Goal: Task Accomplishment & Management: Complete application form

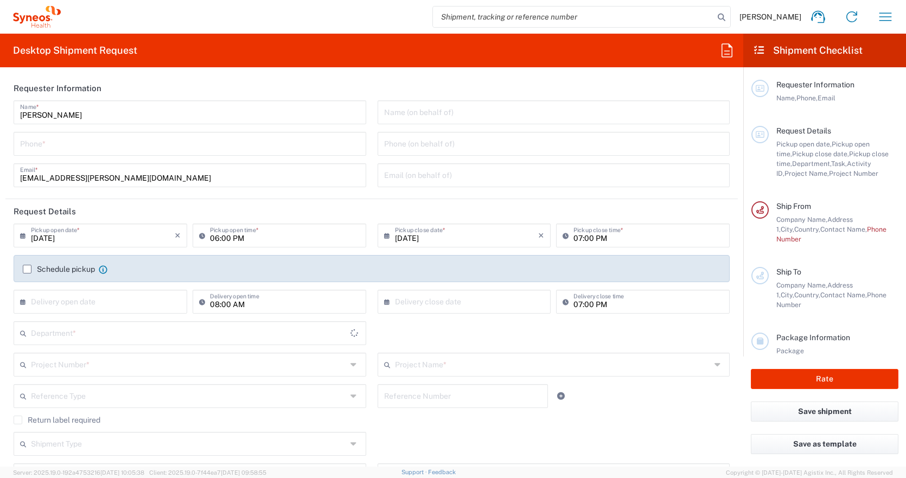
type input "[GEOGRAPHIC_DATA]"
type input "3235"
type input "Syneos Health Hungary Kft."
click at [157, 137] on input "tel" at bounding box center [190, 142] width 340 height 19
type input "06307889861"
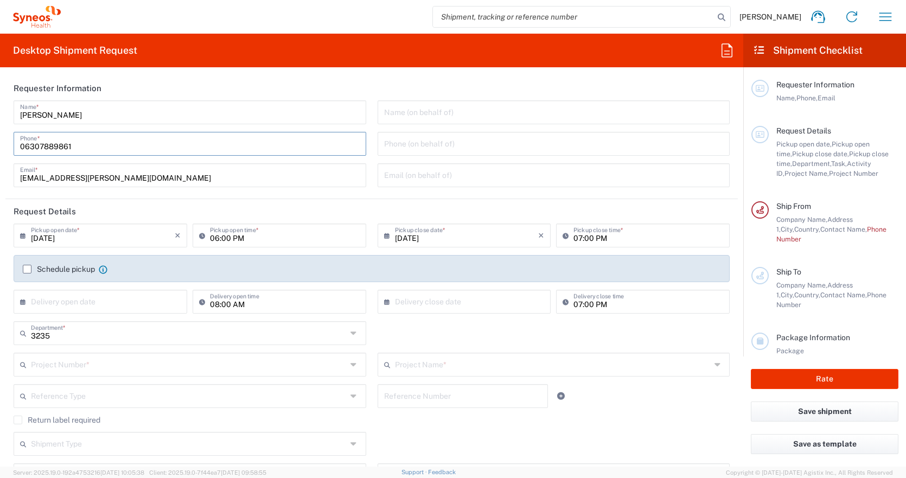
type input "reka.papp@syneoshealth.com"
type input "06307889861"
type input "cannot print contracts for sites"
type input "Szent Laszlo ut 74/B"
type input "Hungary"
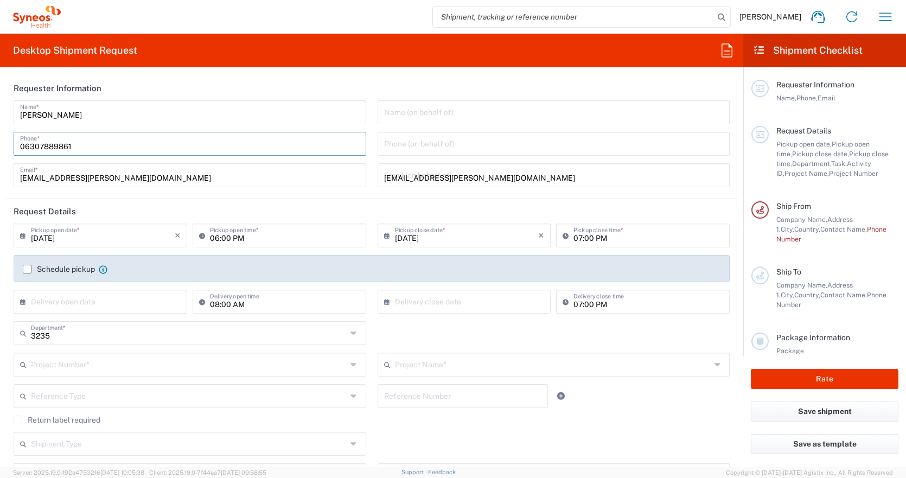
type input "1135"
type input "06307889861"
type input "reka.papp@syneoshealth.com"
type input "Papp Reka"
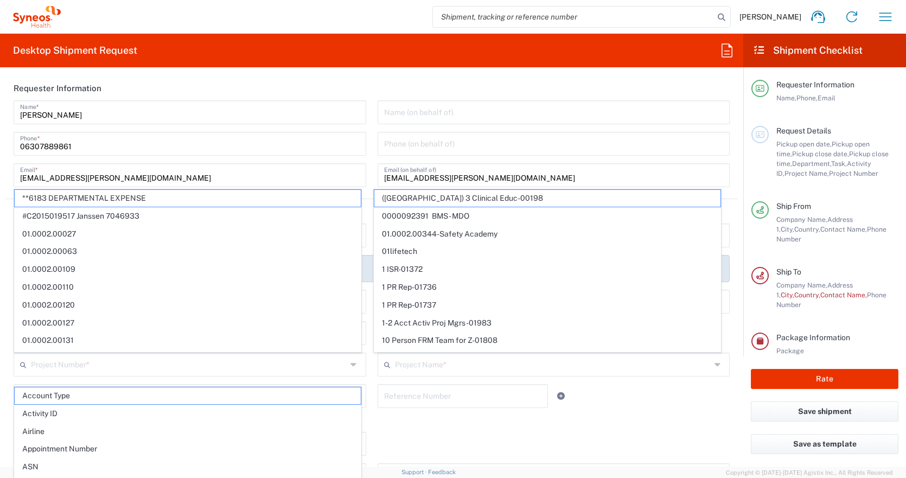
click at [181, 80] on header "Requester Information" at bounding box center [371, 88] width 733 height 24
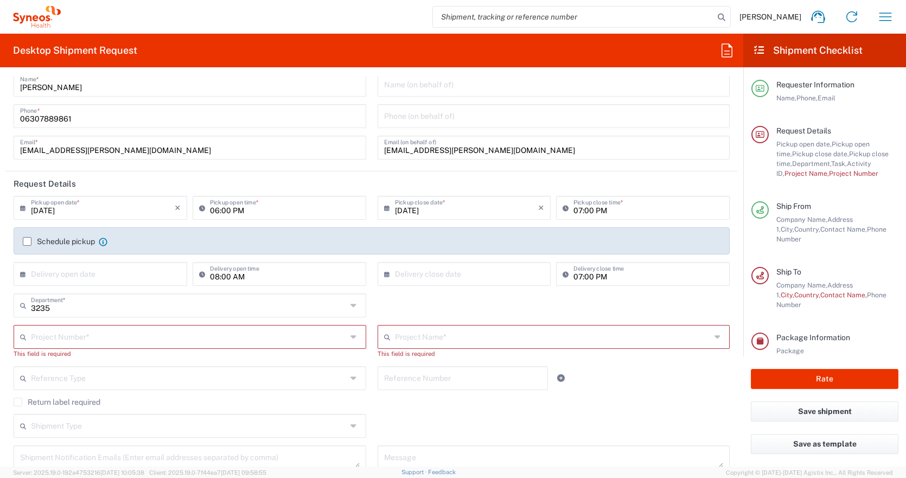
scroll to position [36, 0]
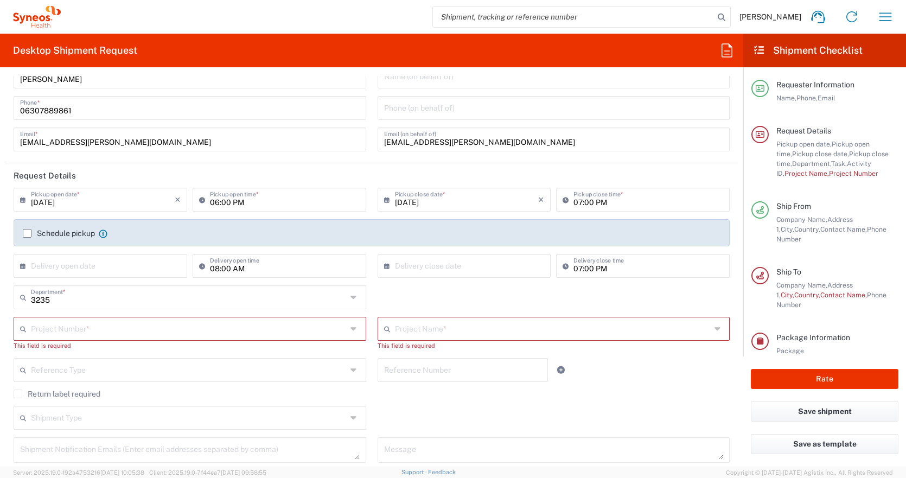
click at [139, 208] on input "09/15/2025" at bounding box center [103, 198] width 144 height 19
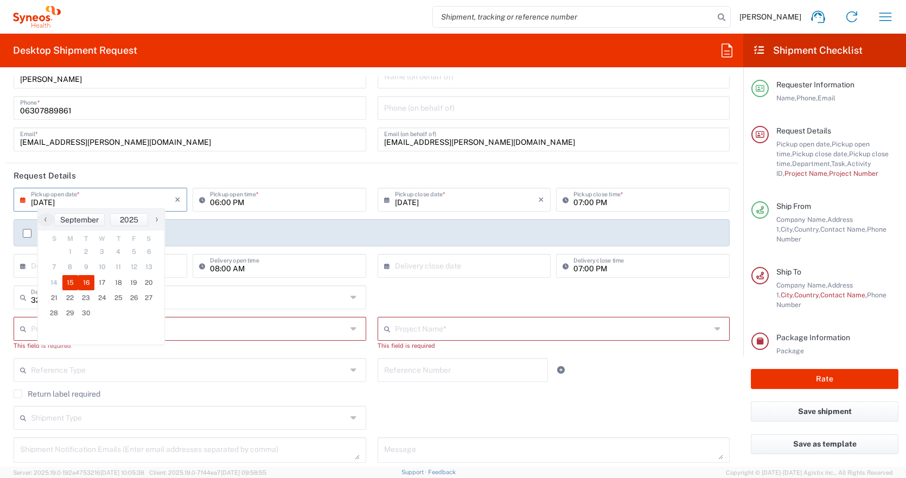
click at [84, 279] on span "16" at bounding box center [86, 282] width 16 height 15
type input "09/16/2025"
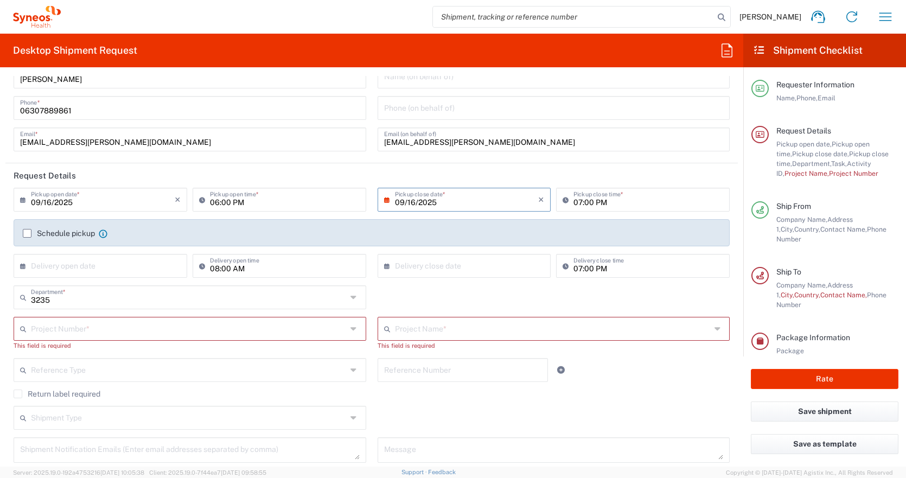
click at [221, 205] on input "06:00 PM" at bounding box center [285, 198] width 150 height 19
click at [237, 202] on input "08:00 PM" at bounding box center [285, 198] width 150 height 19
type input "08:00 AM"
click at [276, 174] on header "Request Details" at bounding box center [371, 175] width 733 height 24
click at [586, 208] on input "07:00 PM" at bounding box center [649, 198] width 150 height 19
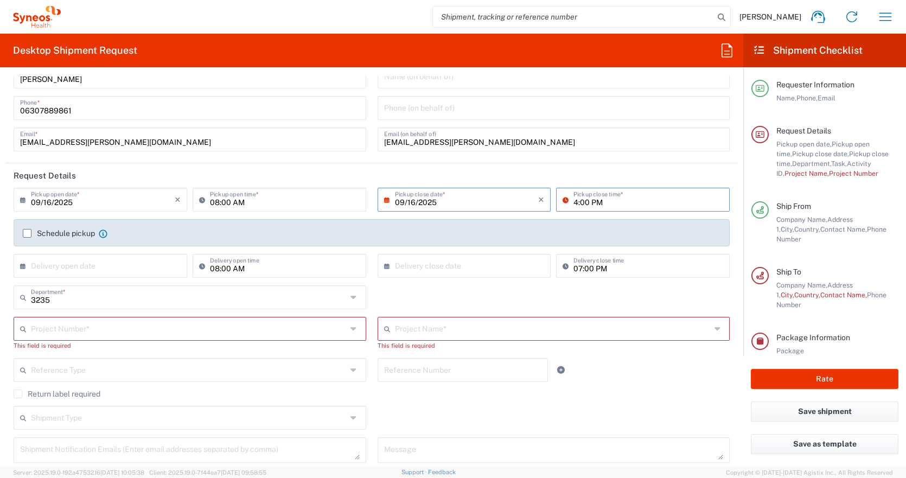
type input "04:00 PM"
click at [575, 171] on header "Request Details" at bounding box center [371, 175] width 733 height 24
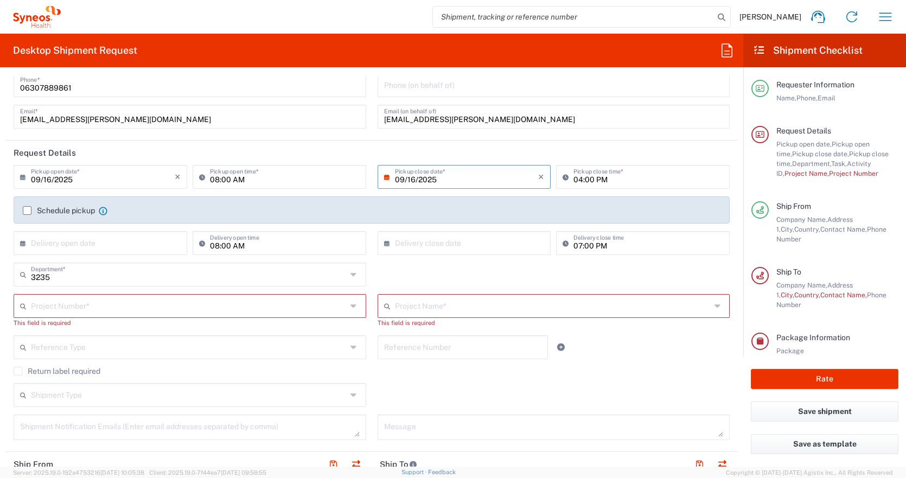
scroll to position [65, 0]
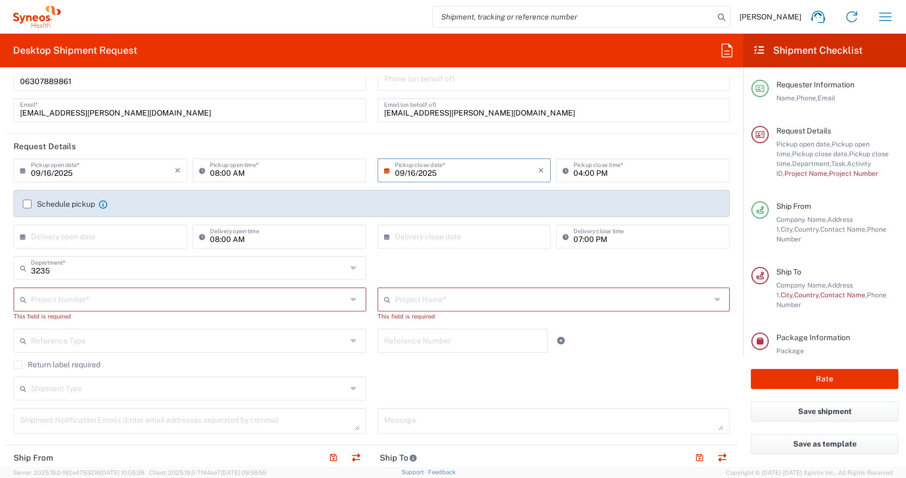
click at [26, 201] on label "Schedule pickup" at bounding box center [59, 204] width 72 height 9
click at [27, 204] on input "Schedule pickup" at bounding box center [27, 204] width 0 height 0
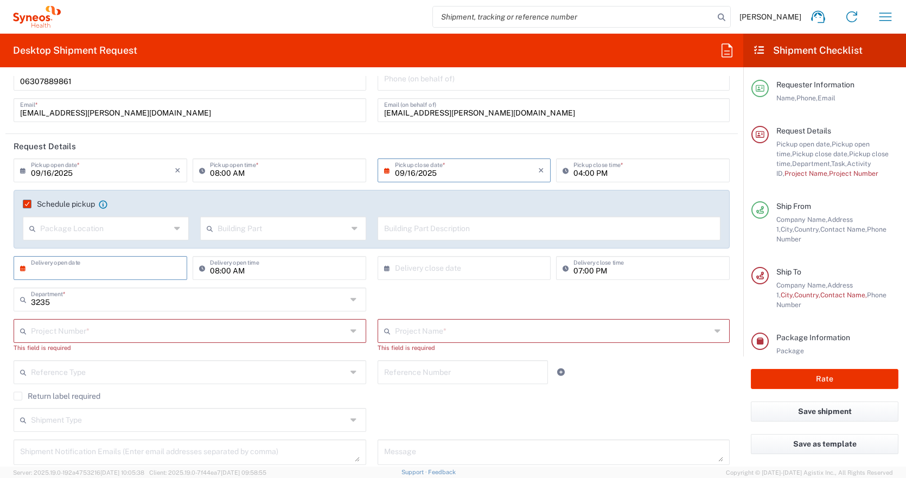
click at [58, 265] on input "text" at bounding box center [103, 267] width 144 height 19
click at [101, 349] on span "17" at bounding box center [102, 350] width 16 height 15
type input "09/17/2025"
click at [411, 269] on input "text" at bounding box center [467, 267] width 144 height 19
click at [476, 353] on span "18" at bounding box center [478, 350] width 16 height 15
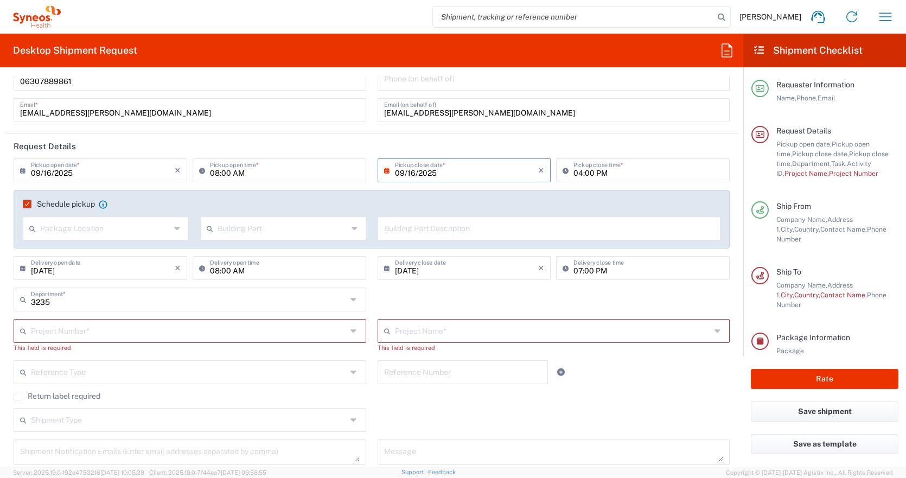
click at [444, 271] on input "09/18/2025" at bounding box center [467, 267] width 144 height 19
click at [464, 353] on span "17" at bounding box center [462, 350] width 16 height 15
type input "09/17/2025"
click at [575, 268] on input "07:00 PM" at bounding box center [649, 267] width 150 height 19
click at [593, 272] on input "13:00 PM" at bounding box center [649, 267] width 150 height 19
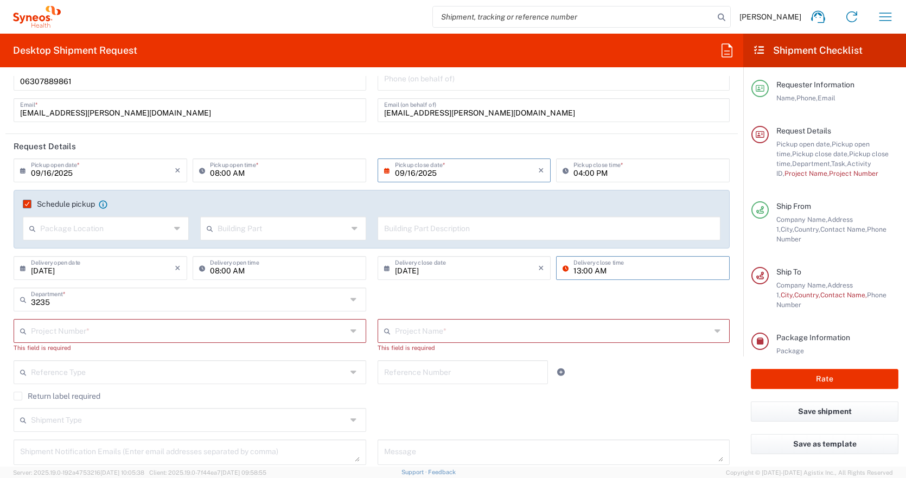
type input "13:00 AM"
click at [570, 299] on div "3235 Department * 3235 3000 3100 3109 3110 3111 3112 3125 3130 3135 3136 3150 3…" at bounding box center [372, 303] width 728 height 31
click at [592, 264] on input "05:43 PM" at bounding box center [649, 267] width 150 height 19
click at [582, 273] on input "13:43 PM" at bounding box center [649, 267] width 150 height 19
type input "13:00 PM"
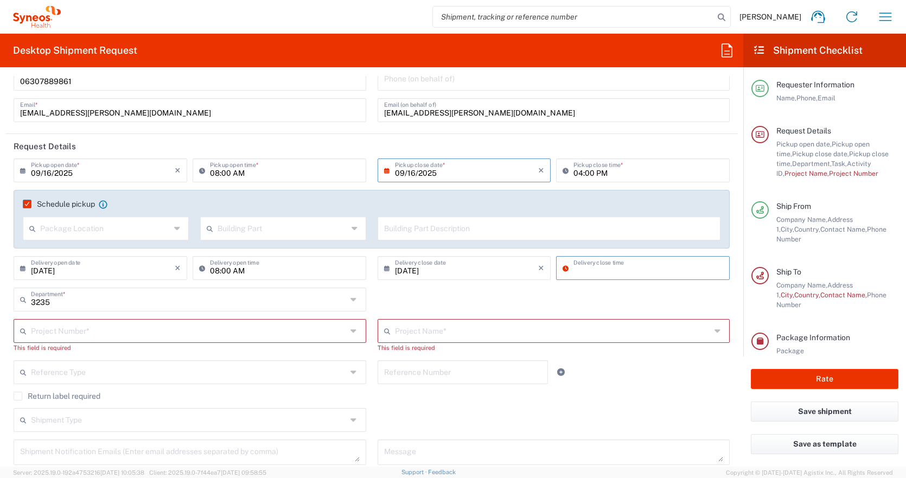
click at [625, 309] on div "3235 Department * 3235 3000 3100 3109 3110 3111 3112 3125 3130 3135 3136 3150 3…" at bounding box center [372, 303] width 728 height 31
click at [614, 268] on input "05:43 PM" at bounding box center [649, 267] width 150 height 19
click at [580, 272] on input "01:43 PM" at bounding box center [649, 267] width 150 height 19
type input "01:00 PM"
click at [599, 288] on div "3235 Department * 3235 3000 3100 3109 3110 3111 3112 3125 3130 3135 3136 3150 3…" at bounding box center [372, 303] width 728 height 31
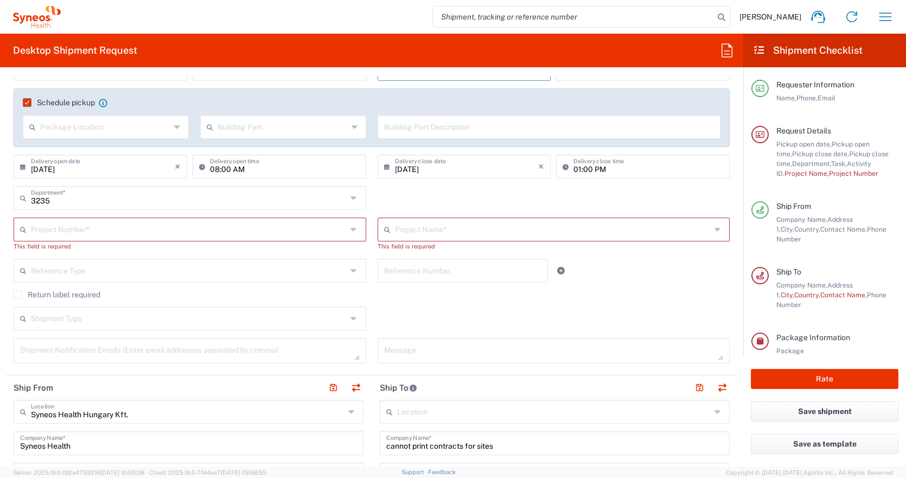
scroll to position [170, 0]
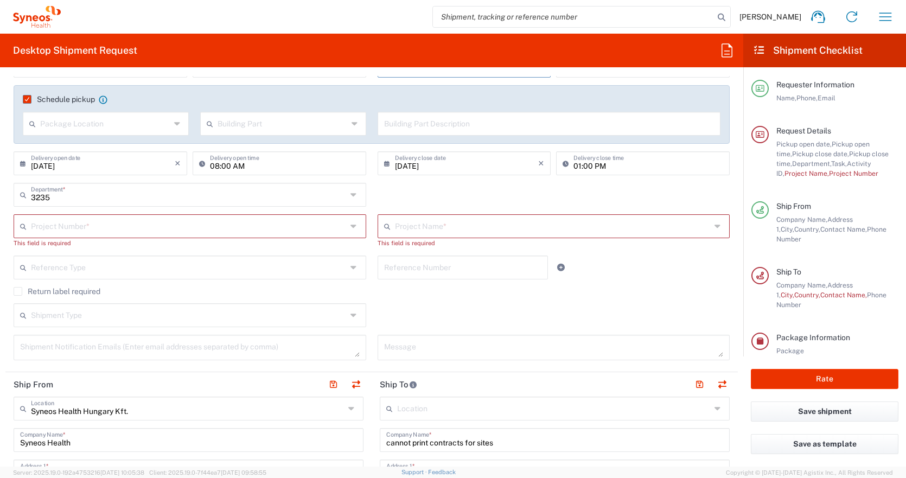
click at [149, 229] on input "text" at bounding box center [189, 225] width 316 height 19
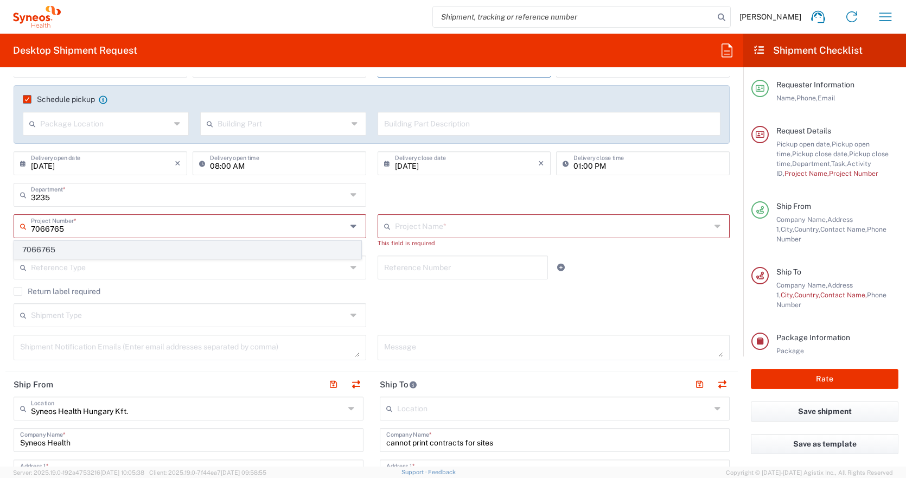
type input "7066765"
click at [133, 253] on span "7066765" at bounding box center [188, 249] width 346 height 17
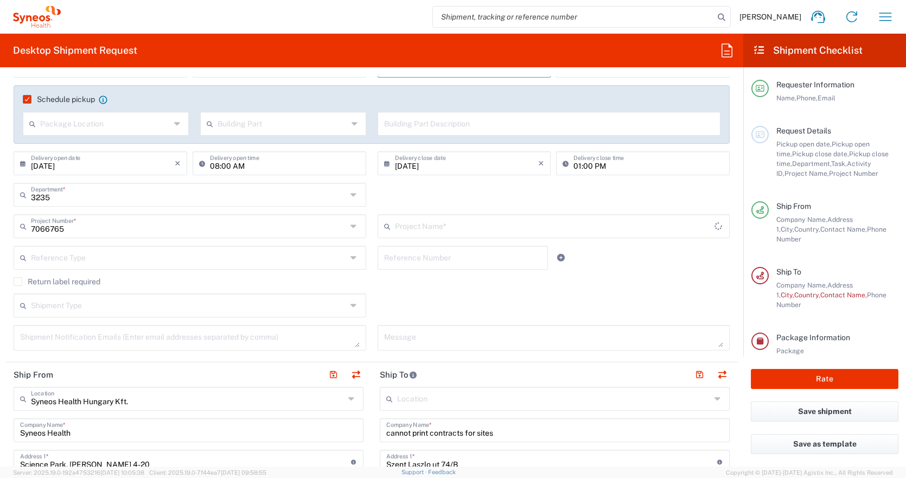
type input "Summit 7066765"
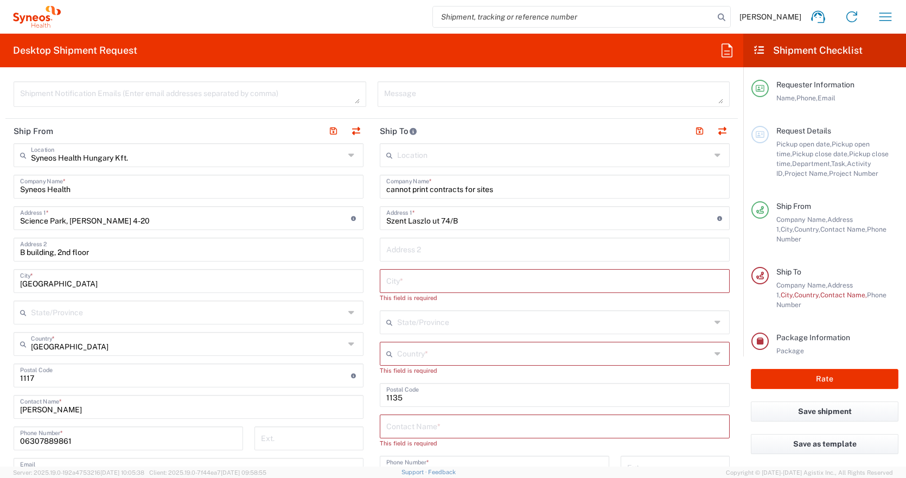
scroll to position [422, 0]
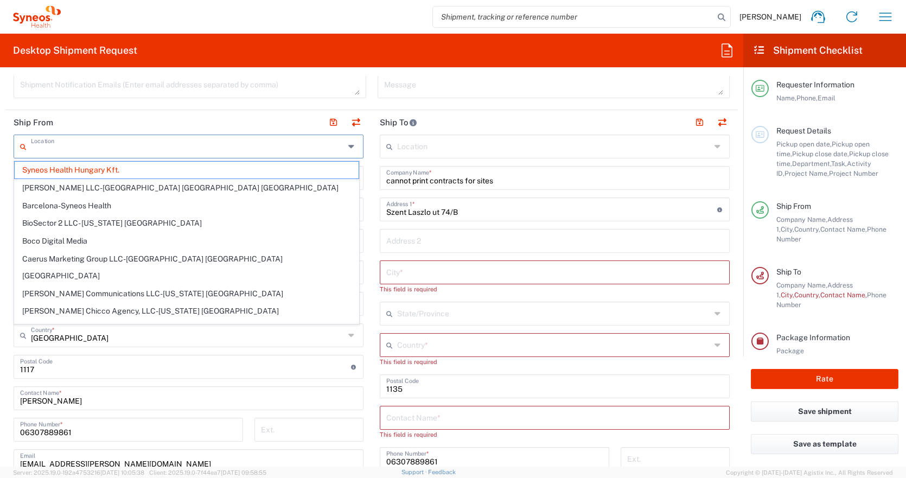
click at [133, 137] on input "text" at bounding box center [188, 145] width 314 height 19
click at [143, 126] on header "Ship From" at bounding box center [188, 122] width 366 height 24
type input "Syneos Health Hungary Kft."
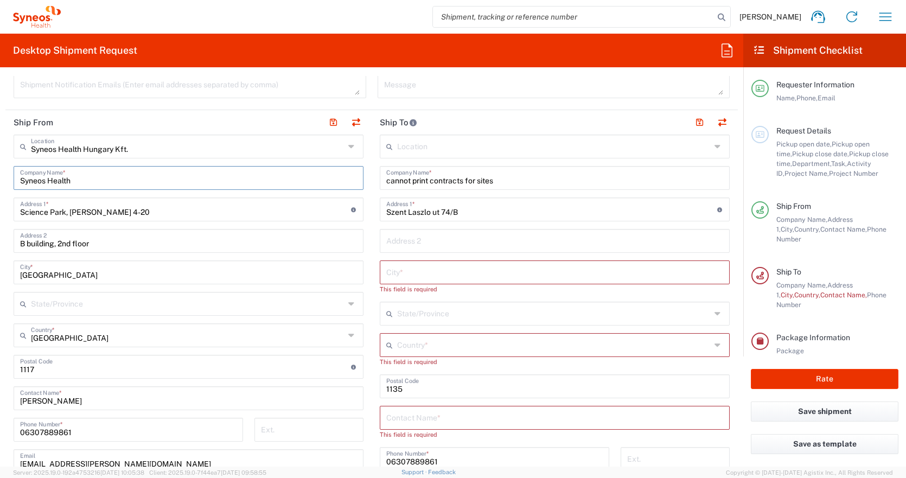
drag, startPoint x: 97, startPoint y: 185, endPoint x: -17, endPoint y: 183, distance: 114.0
click at [0, 183] on html "Reka Papp Home Shipment estimator Shipment tracking Desktop shipment request My…" at bounding box center [453, 239] width 906 height 478
type input "Syneos Health"
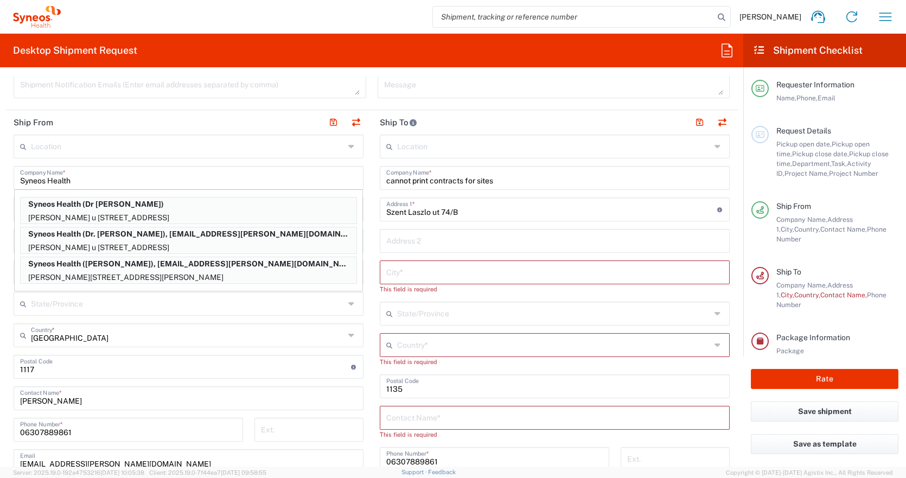
click at [109, 120] on header "Ship From" at bounding box center [188, 122] width 366 height 24
click at [106, 125] on header "Ship From" at bounding box center [188, 122] width 366 height 24
click at [112, 385] on div "Location Addison Whitney LLC-Morrisvile NC US Barcelona-Syneos Health BioSector…" at bounding box center [189, 394] width 350 height 519
click at [103, 345] on div "Hungary Country *" at bounding box center [189, 335] width 350 height 24
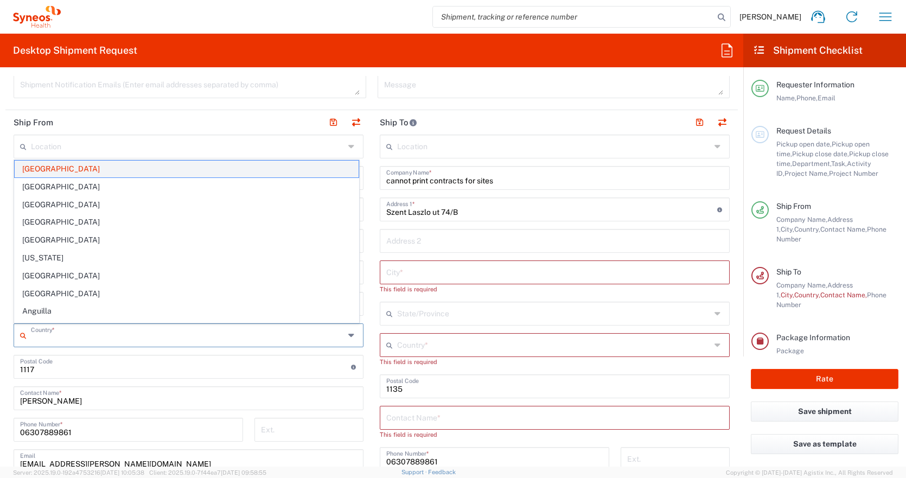
click at [75, 170] on span "Hungary" at bounding box center [187, 169] width 344 height 17
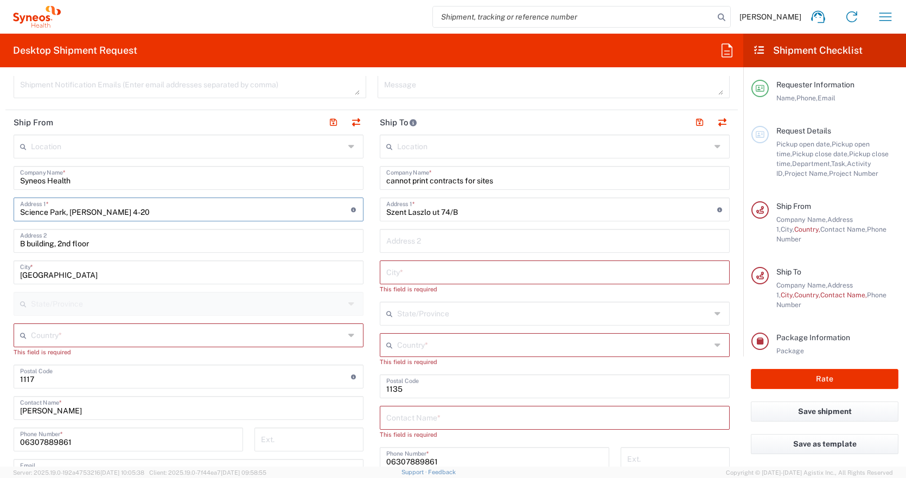
drag, startPoint x: 144, startPoint y: 212, endPoint x: 15, endPoint y: 212, distance: 128.6
click at [15, 212] on div "Science Park, Irinyi Jozsef u. 4-20 Address 1 * For cross streets use street na…" at bounding box center [189, 210] width 350 height 24
type input "Levél utca 4"
drag, startPoint x: 95, startPoint y: 239, endPoint x: 15, endPoint y: 239, distance: 79.8
click at [15, 239] on div "B building, 2nd floor Address 2" at bounding box center [189, 241] width 350 height 24
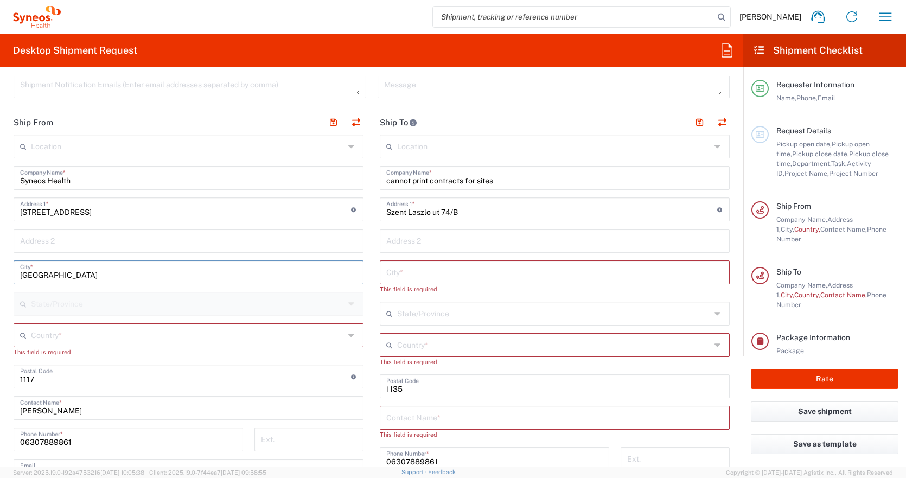
drag, startPoint x: 82, startPoint y: 279, endPoint x: 1, endPoint y: 279, distance: 81.9
click at [1, 279] on form "Requester Information Reka Papp Name * 06307889861 Phone * reka.papp@syneosheal…" at bounding box center [371, 271] width 743 height 391
type input "Gárdony-Agárd"
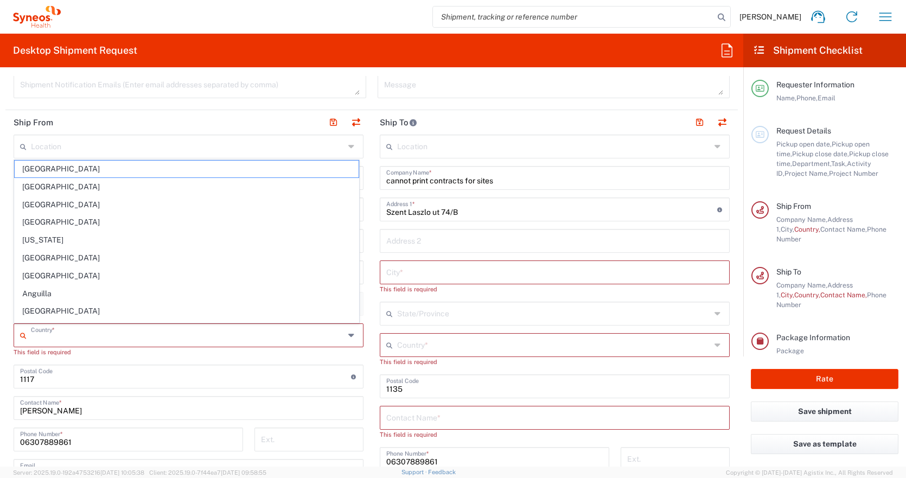
click at [43, 333] on input "text" at bounding box center [188, 334] width 314 height 19
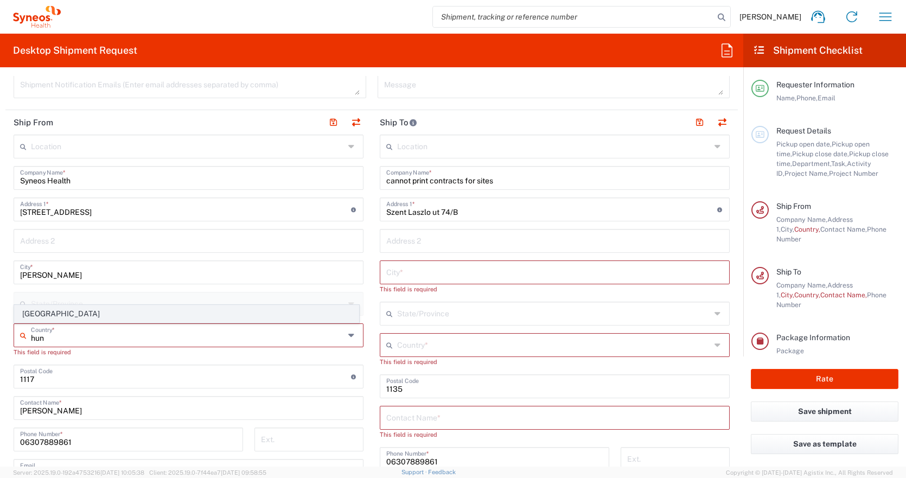
click at [40, 314] on span "Hungary" at bounding box center [187, 314] width 344 height 17
type input "Hungary"
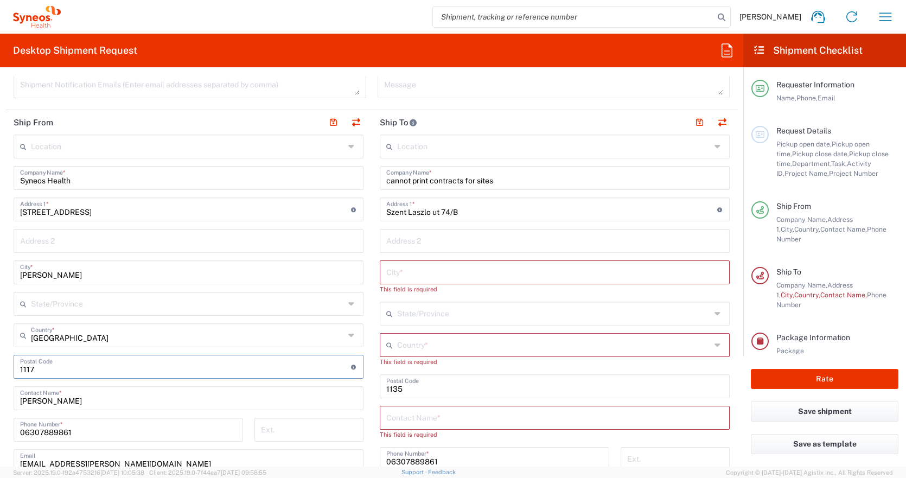
drag, startPoint x: 47, startPoint y: 371, endPoint x: 6, endPoint y: 371, distance: 40.7
click at [6, 371] on main "Location Addison Whitney LLC-Morrisvile NC US Barcelona-Syneos Health BioSector…" at bounding box center [188, 394] width 366 height 519
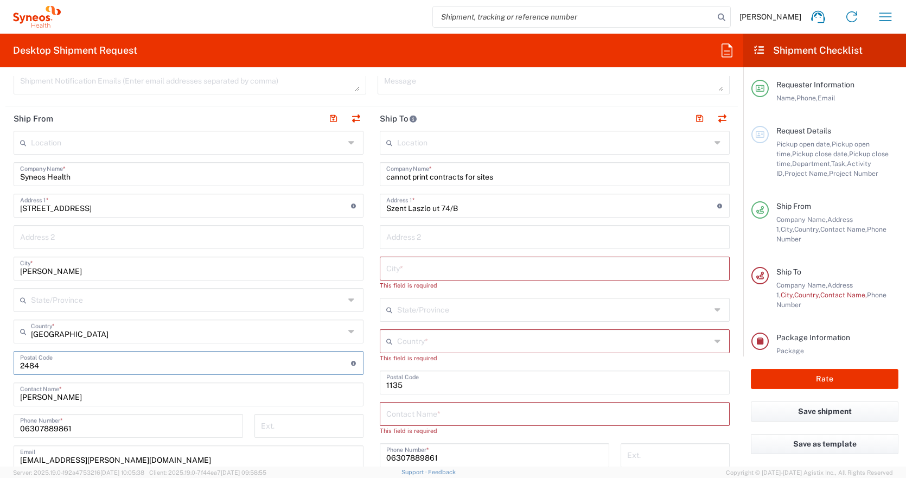
scroll to position [402, 0]
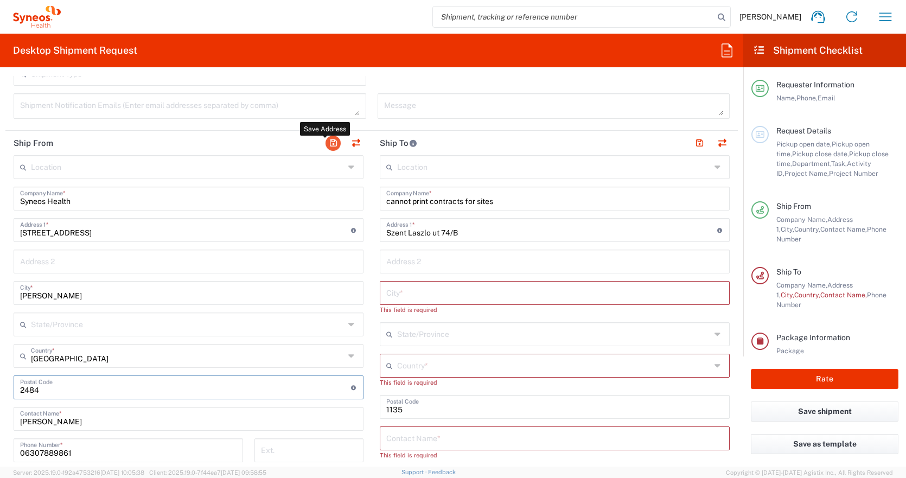
type input "2484"
click at [326, 142] on button "button" at bounding box center [333, 143] width 15 height 15
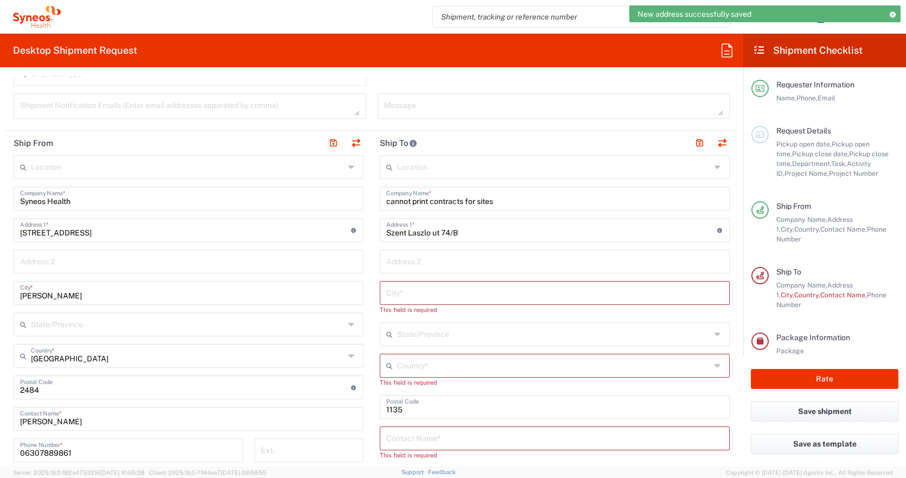
click at [420, 166] on input "text" at bounding box center [554, 166] width 314 height 19
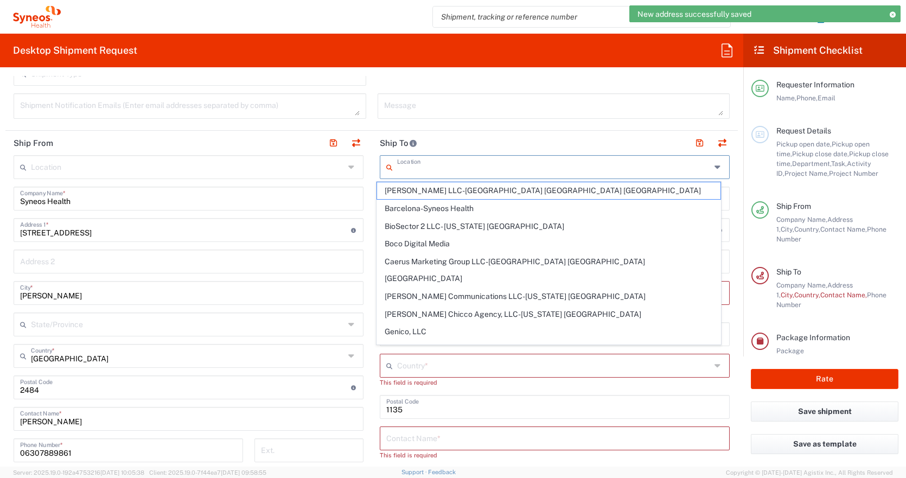
click at [420, 166] on input "text" at bounding box center [554, 166] width 314 height 19
click at [452, 135] on header "Ship To" at bounding box center [555, 143] width 366 height 24
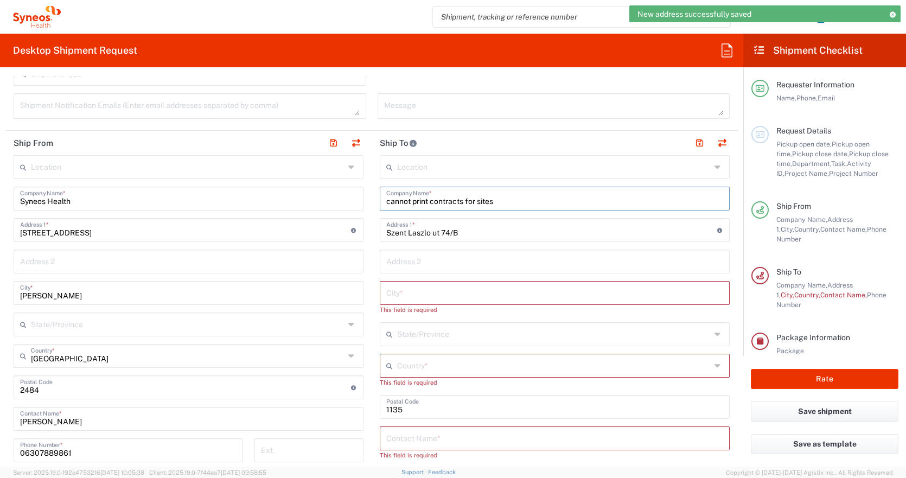
drag, startPoint x: 504, startPoint y: 199, endPoint x: 352, endPoint y: 199, distance: 151.9
click at [352, 199] on div "Ship From Location Addison Whitney LLC-Morrisvile NC US Barcelona-Syneos Health…" at bounding box center [371, 405] width 733 height 548
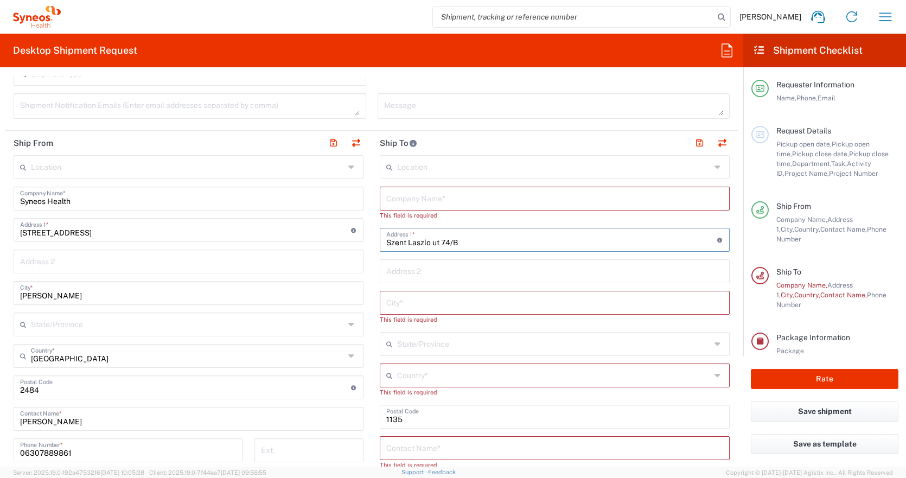
drag, startPoint x: 474, startPoint y: 239, endPoint x: 342, endPoint y: 239, distance: 131.9
click at [342, 239] on div "Ship From Location Addison Whitney LLC-Morrisvile NC US Barcelona-Syneos Health…" at bounding box center [371, 405] width 733 height 548
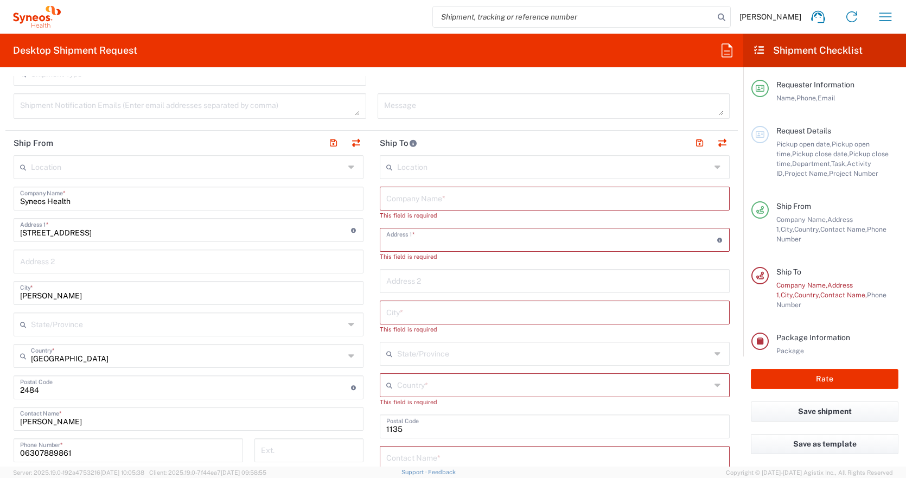
click at [415, 199] on input "text" at bounding box center [554, 197] width 337 height 19
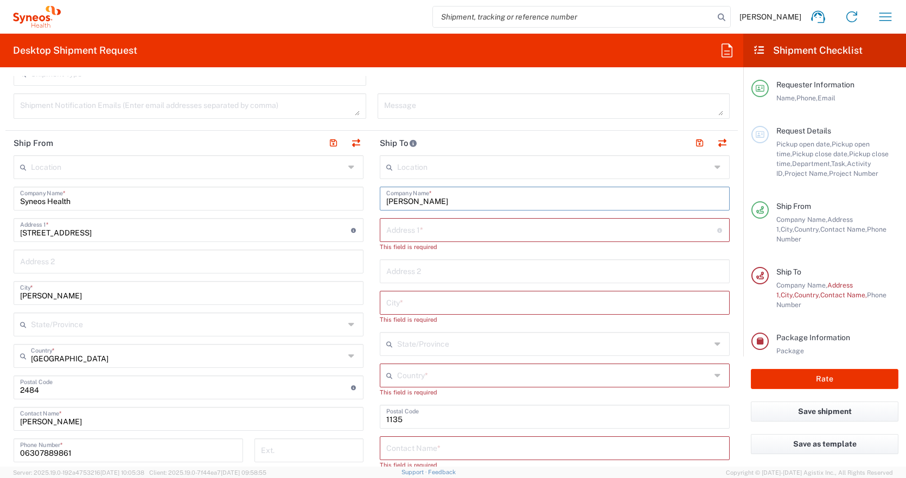
type input "Gáll Tímea"
click at [425, 228] on input "text" at bounding box center [551, 229] width 331 height 19
paste input "Bács-Kiskun Vármegyei Oktatókórház Onkoradiológiai Központ"
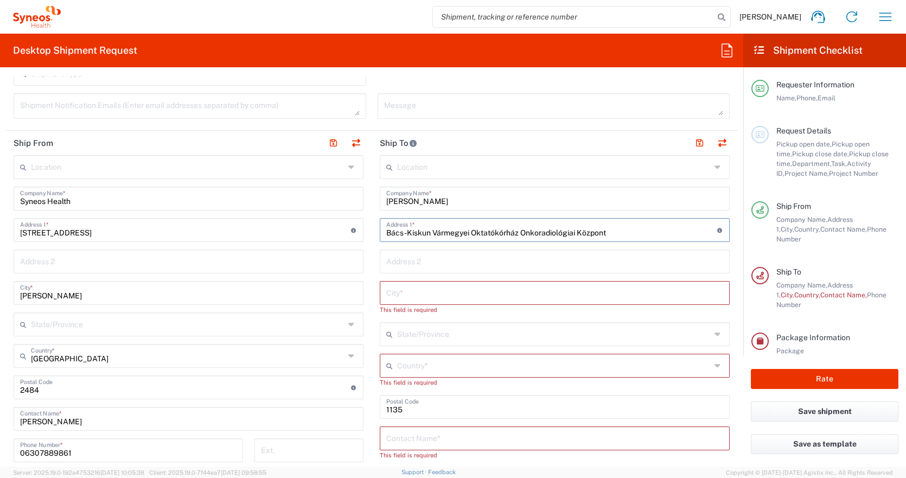
type input "Bács-Kiskun Vármegyei Oktatókórház Onkoradiológiai Központ"
click at [404, 260] on input "text" at bounding box center [554, 260] width 337 height 19
drag, startPoint x: 619, startPoint y: 228, endPoint x: 377, endPoint y: 231, distance: 242.0
click at [380, 231] on div "Bács-Kiskun Vármegyei Oktatókórház Onkoradiológiai Központ Address 1 * For cros…" at bounding box center [555, 230] width 350 height 24
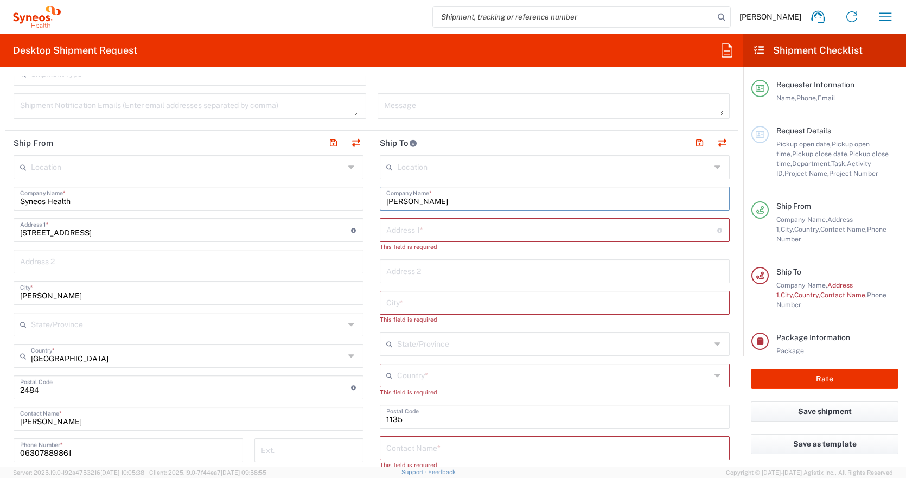
drag, startPoint x: 427, startPoint y: 199, endPoint x: 338, endPoint y: 199, distance: 89.0
click at [338, 199] on div "Ship From Location Addison Whitney LLC-Morrisvile NC US Barcelona-Syneos Health…" at bounding box center [371, 405] width 733 height 548
paste input "Bács-Kiskun Vármegyei Oktatókórház Onkoradiológiai Központ"
type input "Bács-Kiskun Vármegyei Oktatókórház Onkoradiológiai Központ"
click at [390, 225] on input "text" at bounding box center [551, 229] width 331 height 19
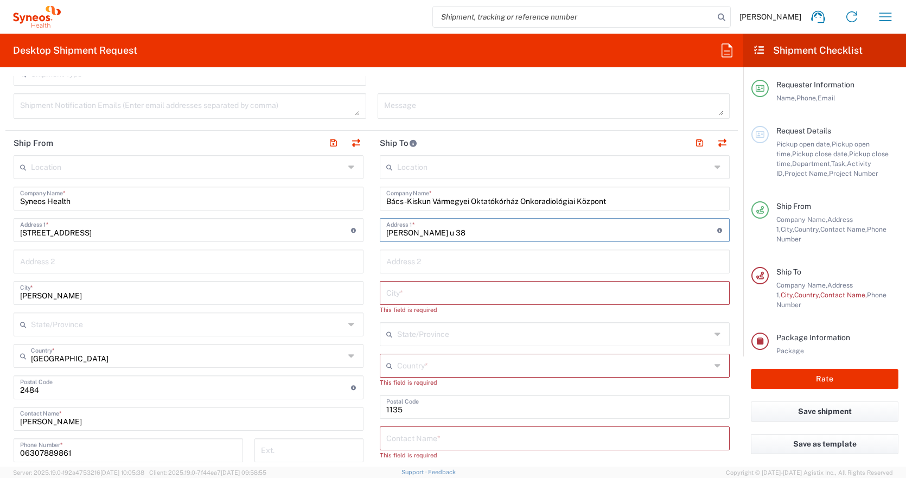
type input "Nyíri u 38"
click at [422, 300] on input "text" at bounding box center [554, 292] width 337 height 19
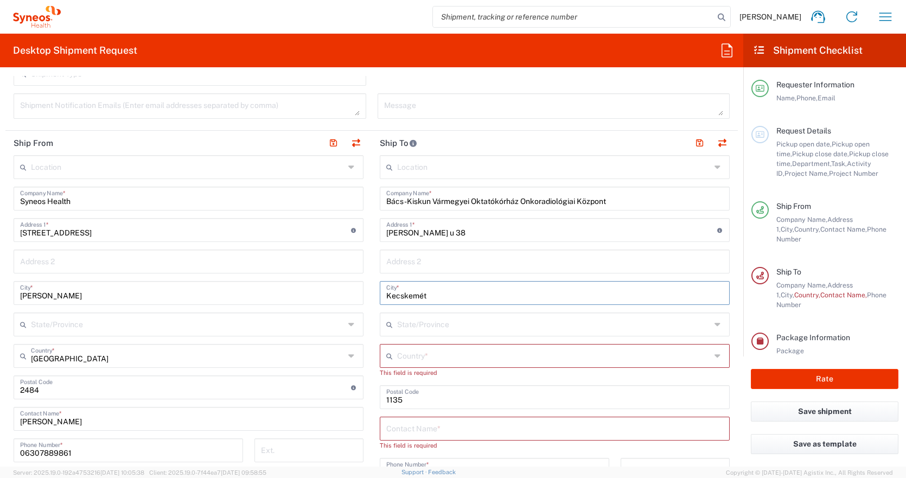
type input "Kecskemét"
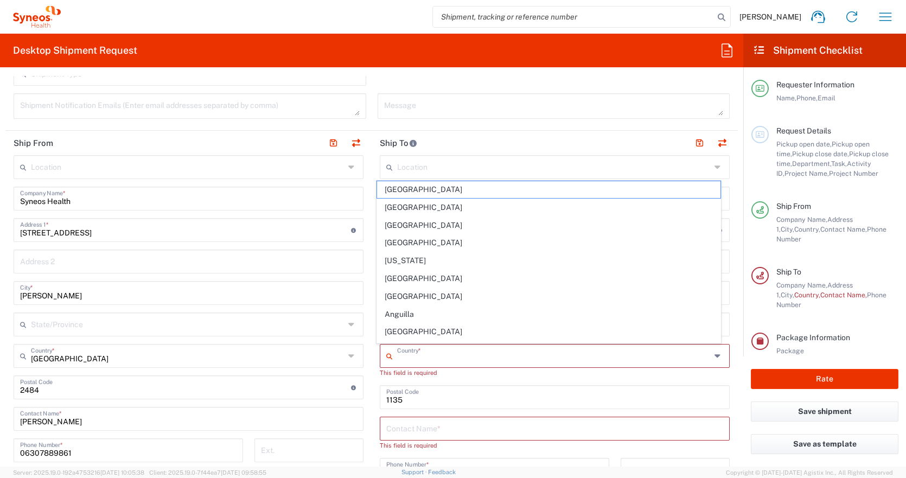
click at [421, 357] on input "text" at bounding box center [554, 355] width 314 height 19
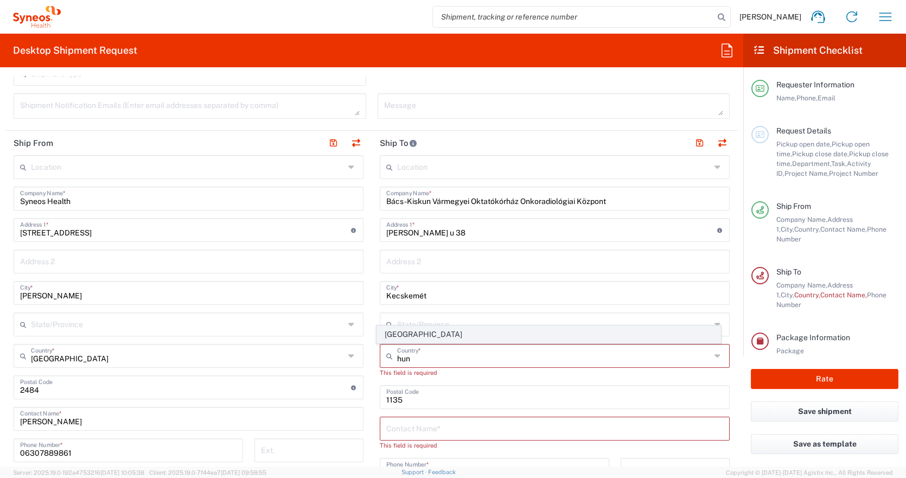
click at [392, 332] on span "Hungary" at bounding box center [549, 334] width 344 height 17
type input "Hungary"
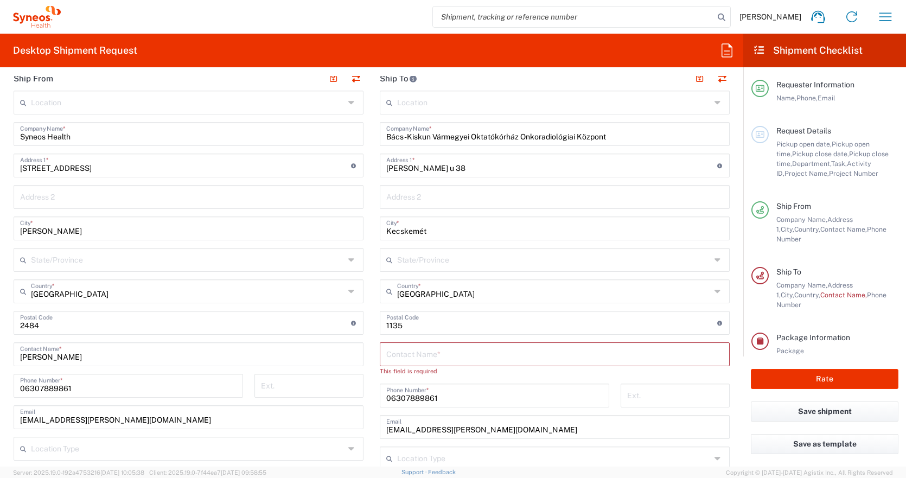
scroll to position [501, 0]
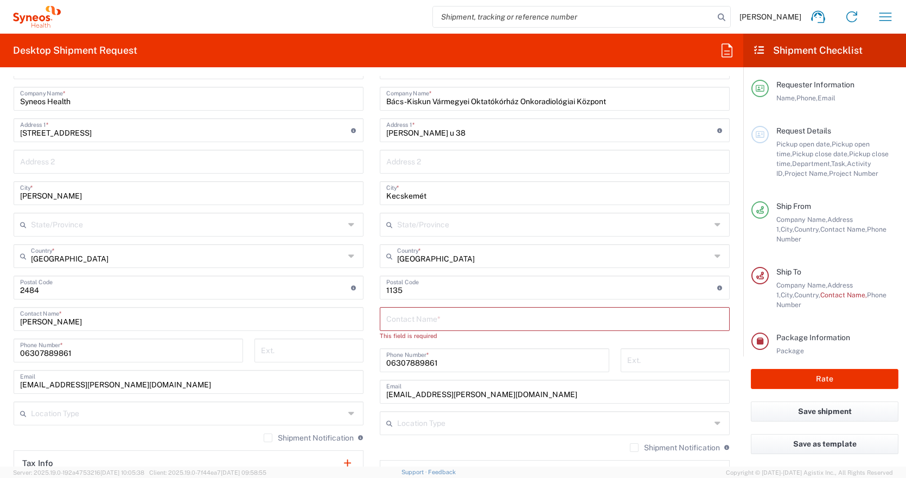
click at [417, 321] on input "text" at bounding box center [554, 318] width 337 height 19
drag, startPoint x: 412, startPoint y: 291, endPoint x: 339, endPoint y: 291, distance: 73.8
click at [339, 291] on div "Ship From Location Addison Whitney LLC-Morrisvile NC US Barcelona-Syneos Health…" at bounding box center [371, 305] width 733 height 548
type input "6000"
click at [403, 328] on div "Contact Name *" at bounding box center [555, 319] width 350 height 24
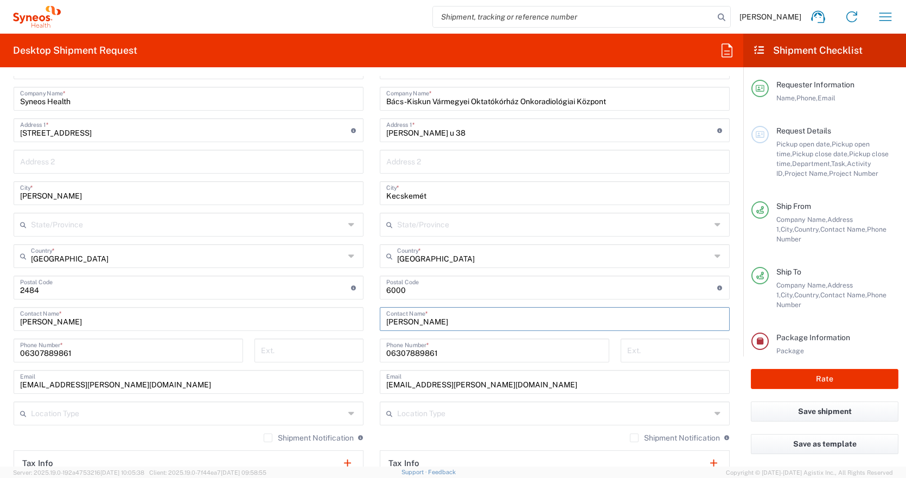
type input "Gáll Tímea"
drag, startPoint x: 435, startPoint y: 347, endPoint x: 351, endPoint y: 361, distance: 84.7
click at [351, 361] on div "Ship From Location Addison Whitney LLC-Morrisvile NC US Barcelona-Syneos Health…" at bounding box center [371, 305] width 733 height 548
paste input "76/516-719"
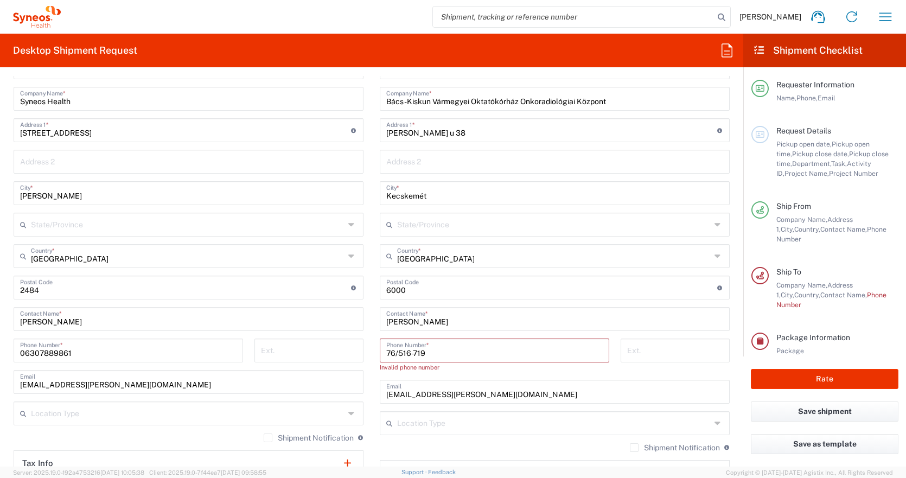
click at [393, 353] on input "76/516-719" at bounding box center [494, 349] width 217 height 19
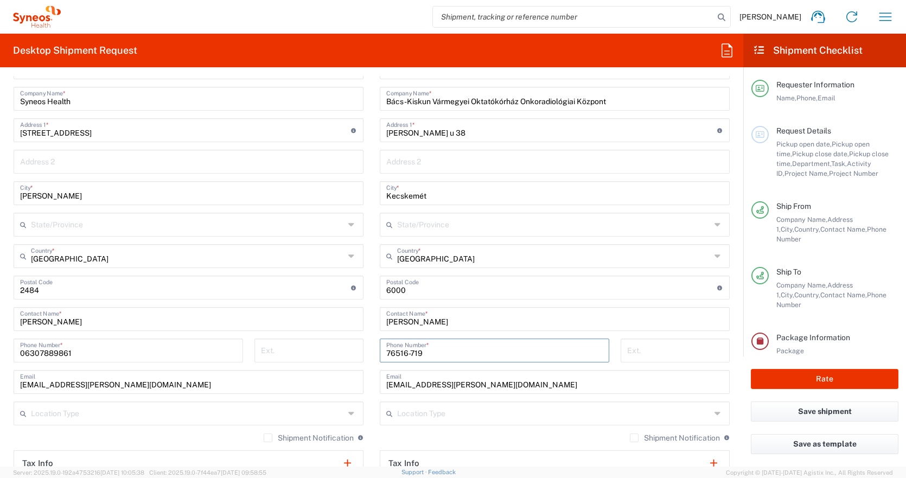
click at [386, 352] on input "76516-719" at bounding box center [494, 349] width 217 height 19
type input "0676516-719"
click at [664, 340] on input "tel" at bounding box center [675, 349] width 96 height 19
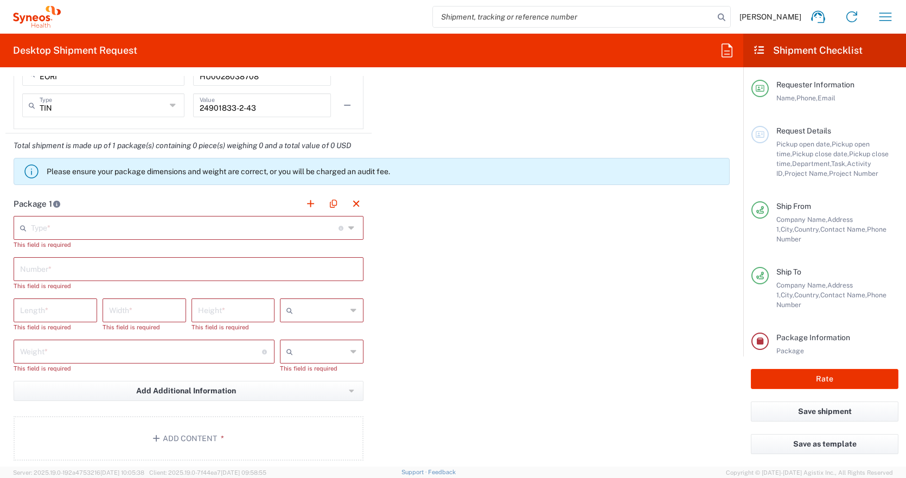
scroll to position [961, 0]
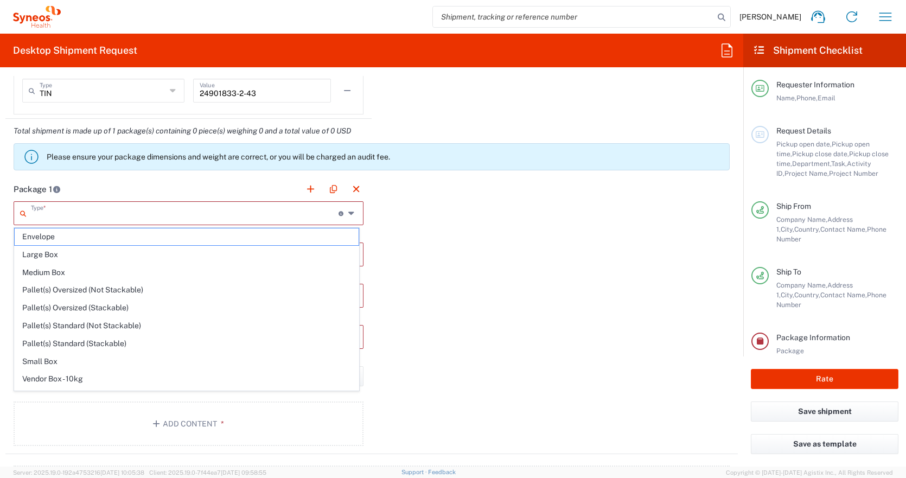
click at [169, 221] on input "text" at bounding box center [185, 212] width 308 height 19
click at [66, 241] on span "Envelope" at bounding box center [187, 236] width 344 height 17
type input "Envelope"
type input "1"
type input "9.5"
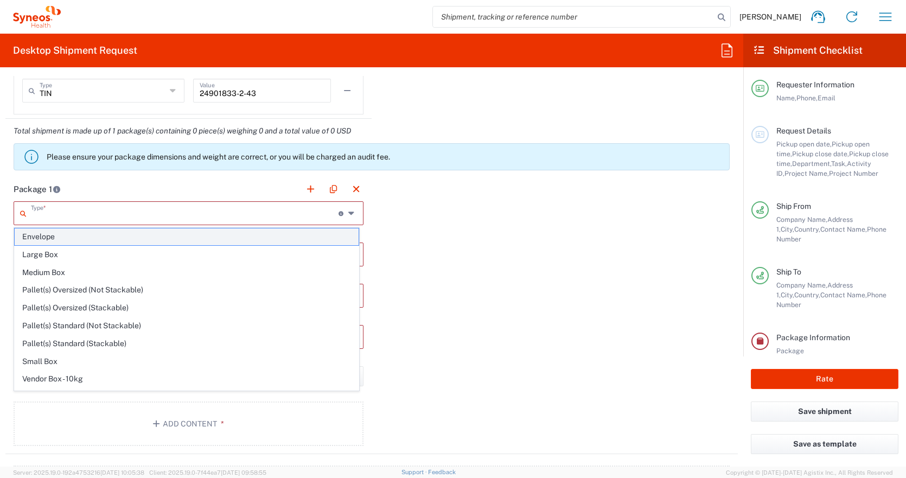
type input "12.5"
type input "0.25"
type input "in"
type input "0.45"
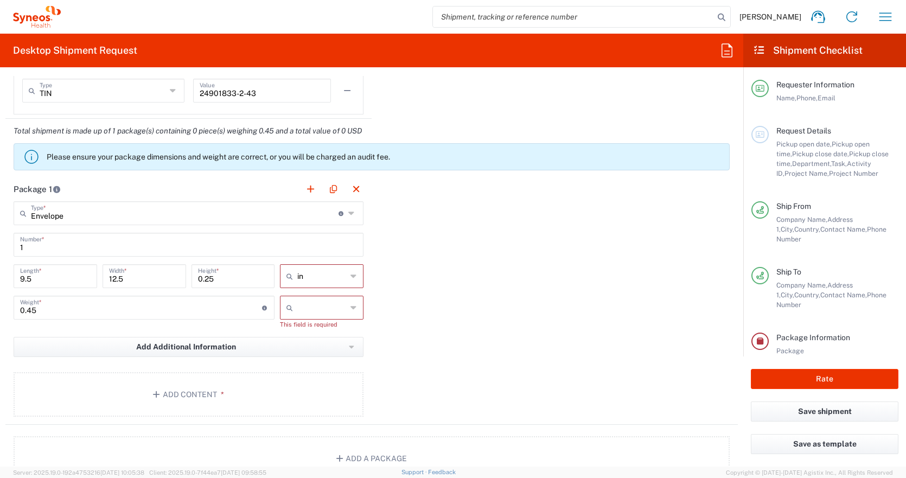
click at [351, 282] on icon at bounding box center [354, 276] width 7 height 17
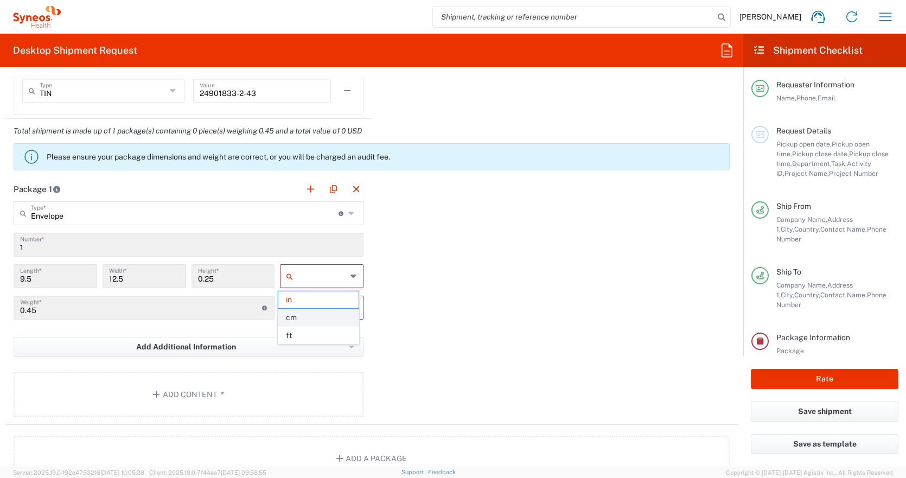
click at [291, 321] on span "cm" at bounding box center [318, 317] width 80 height 17
type input "24.13"
type input "31.75"
type input "0.64"
type input "cm"
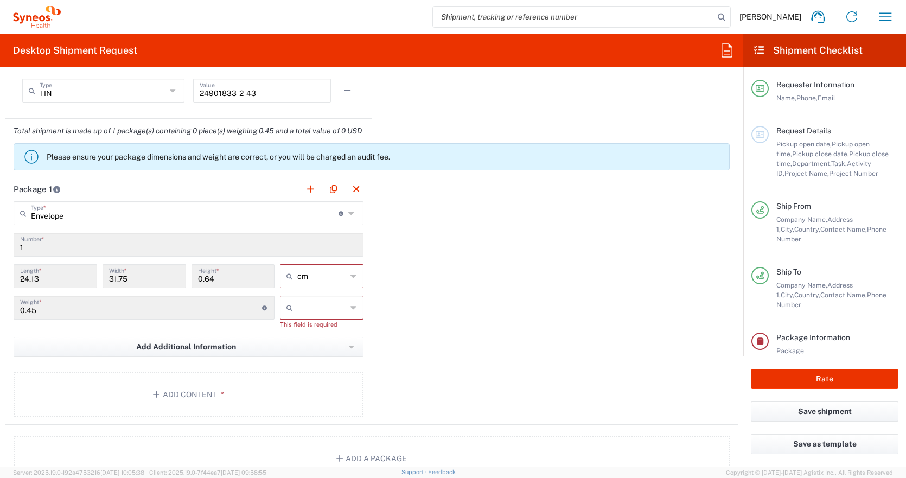
click at [357, 311] on div at bounding box center [322, 308] width 84 height 24
click at [308, 334] on span "kgs" at bounding box center [318, 331] width 80 height 17
type input "kgs"
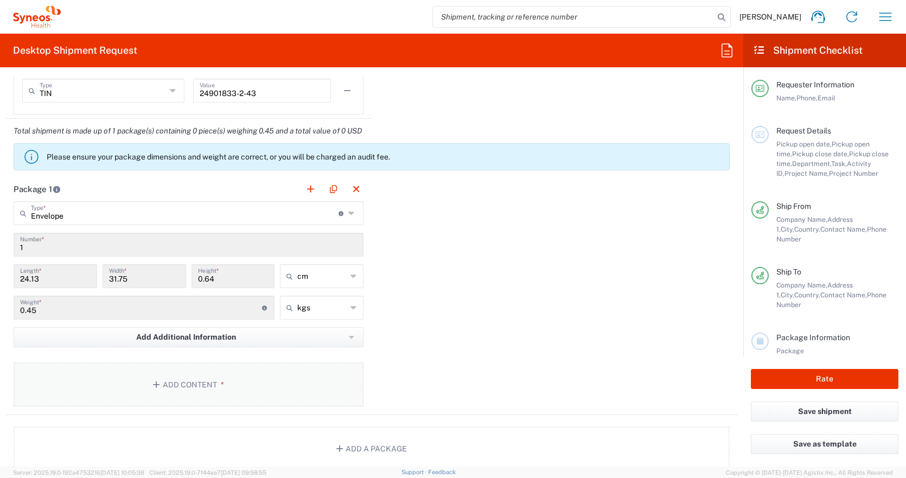
click at [243, 383] on button "Add Content *" at bounding box center [189, 384] width 350 height 44
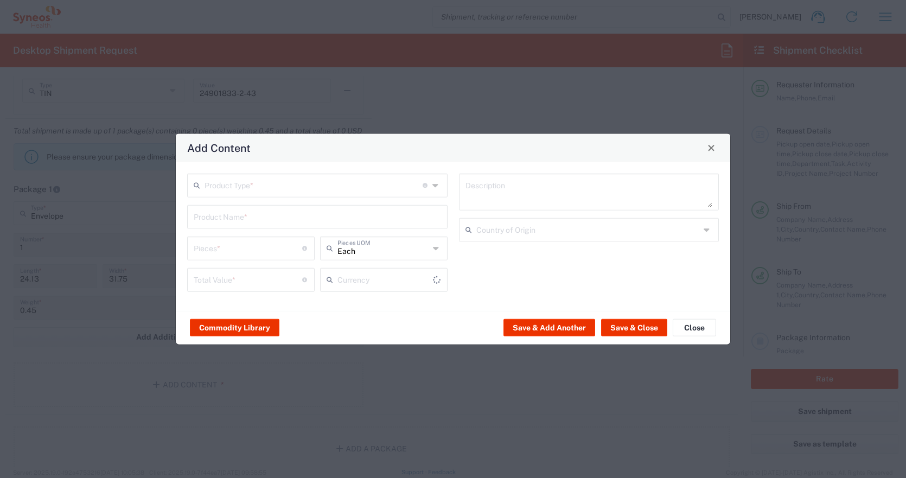
type input "US Dollar"
click at [264, 188] on input "text" at bounding box center [314, 184] width 218 height 19
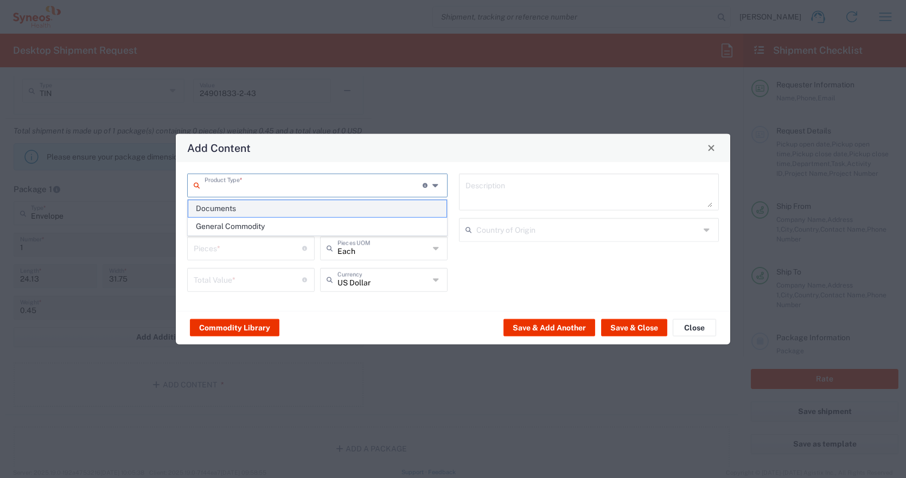
click at [243, 207] on span "Documents" at bounding box center [317, 208] width 258 height 17
type input "Documents"
type input "1"
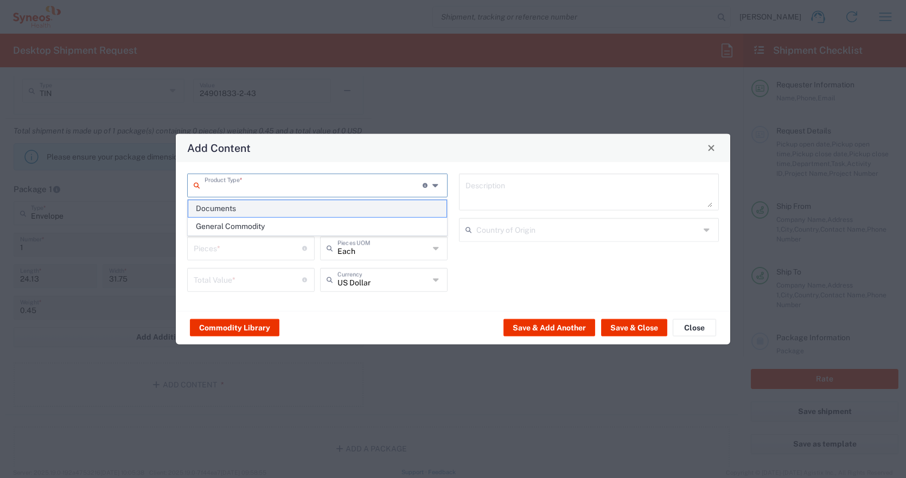
type textarea "Documents"
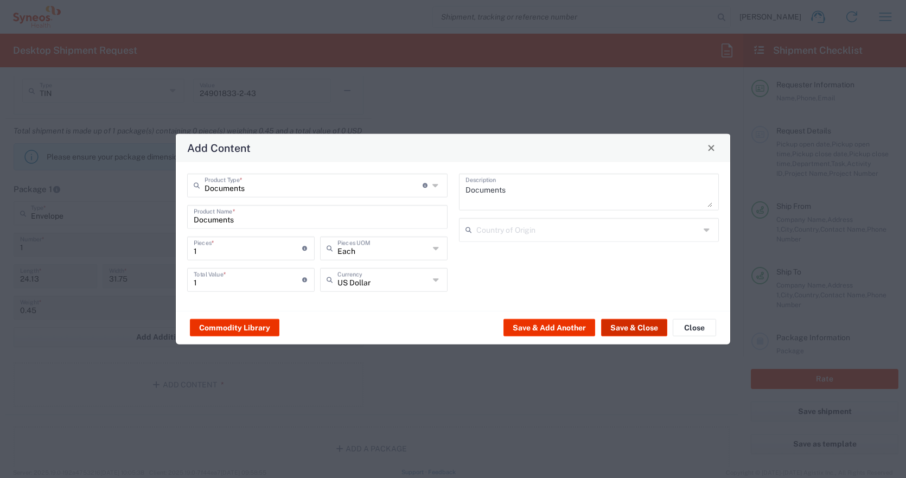
click at [642, 329] on button "Save & Close" at bounding box center [634, 327] width 66 height 17
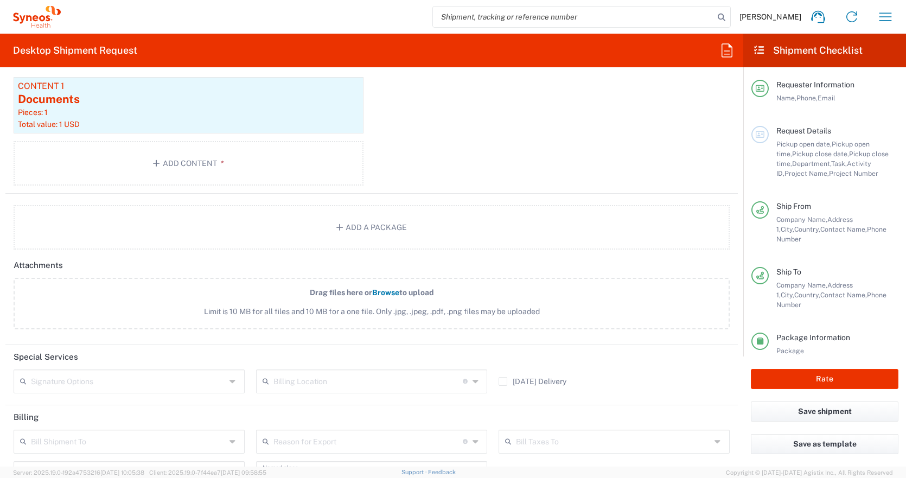
scroll to position [1347, 0]
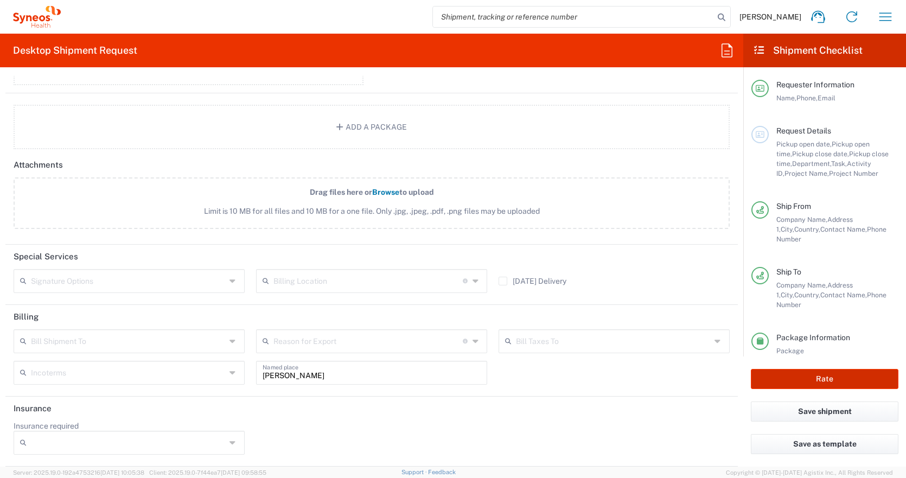
click at [815, 379] on button "Rate" at bounding box center [825, 379] width 148 height 20
type input "7066765"
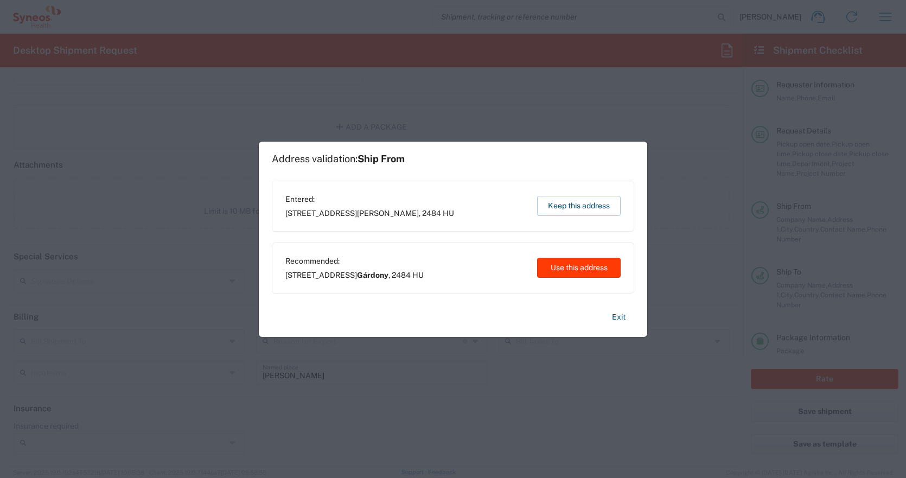
click at [590, 268] on button "Use this address" at bounding box center [579, 268] width 84 height 20
type input "Gárdony"
type input "Hungary"
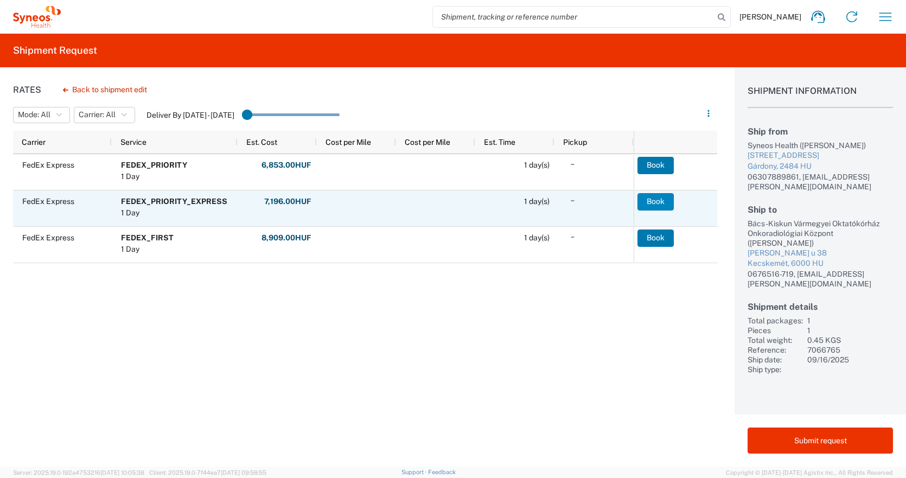
click at [652, 200] on button "Book" at bounding box center [656, 201] width 36 height 17
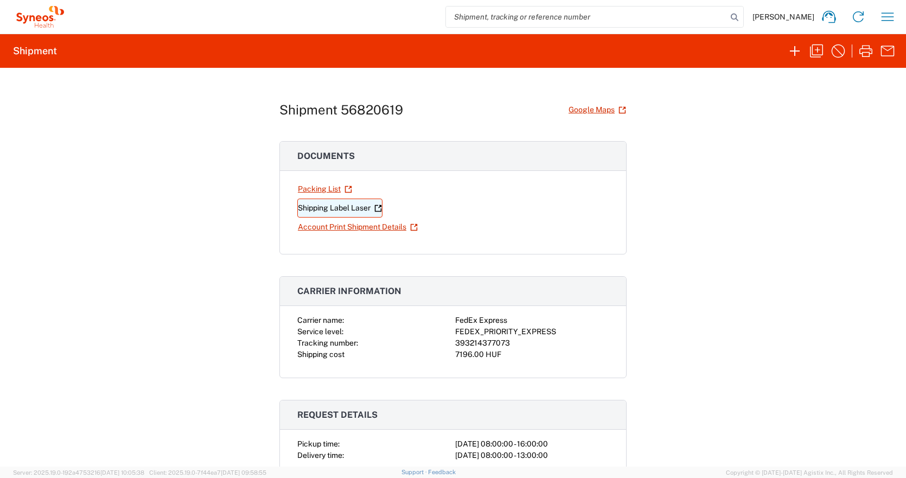
click at [339, 213] on link "Shipping Label Laser" at bounding box center [339, 208] width 85 height 19
